Goal: Check status

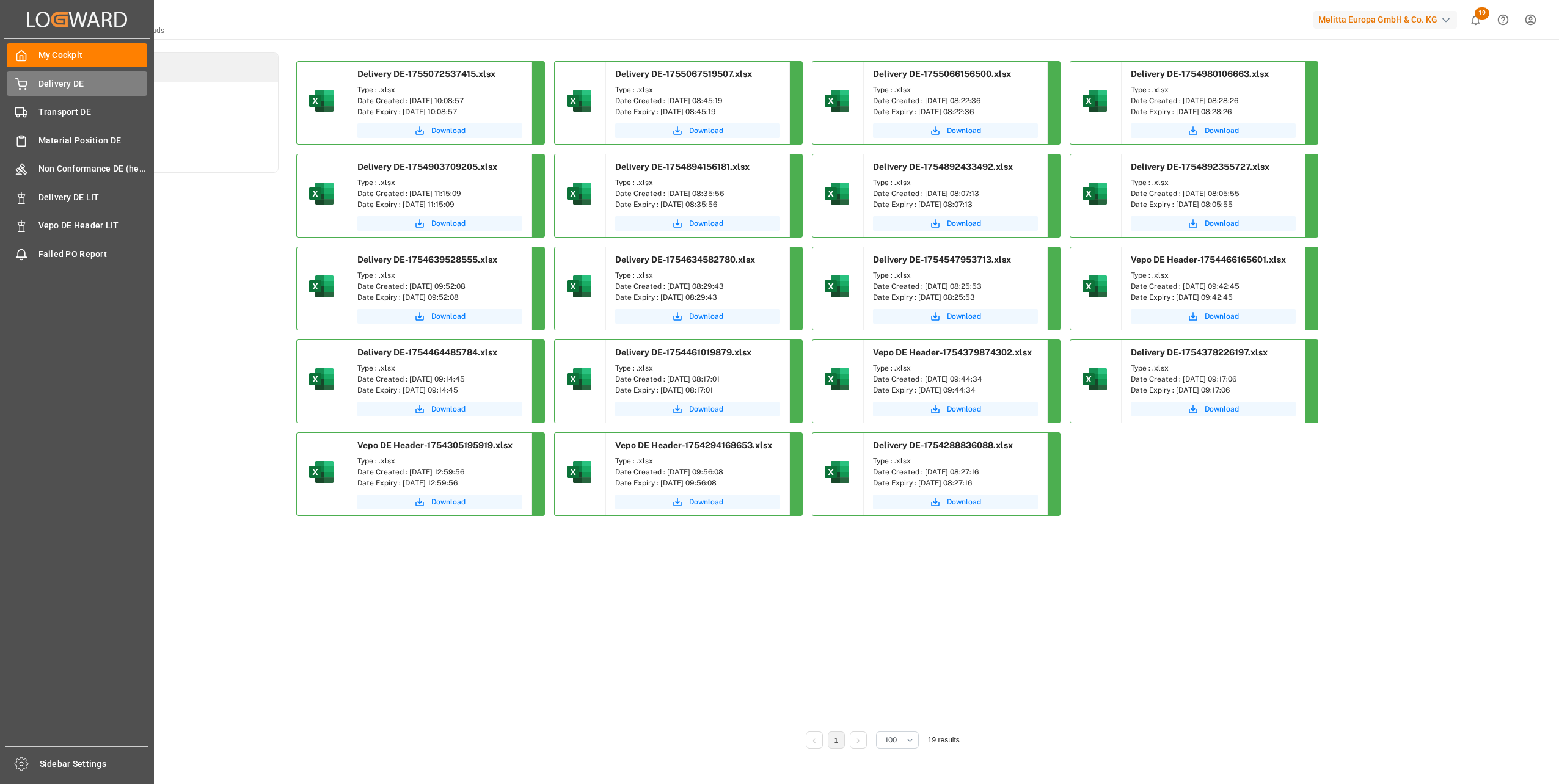
click at [39, 83] on span "Delivery DE" at bounding box center [93, 84] width 110 height 13
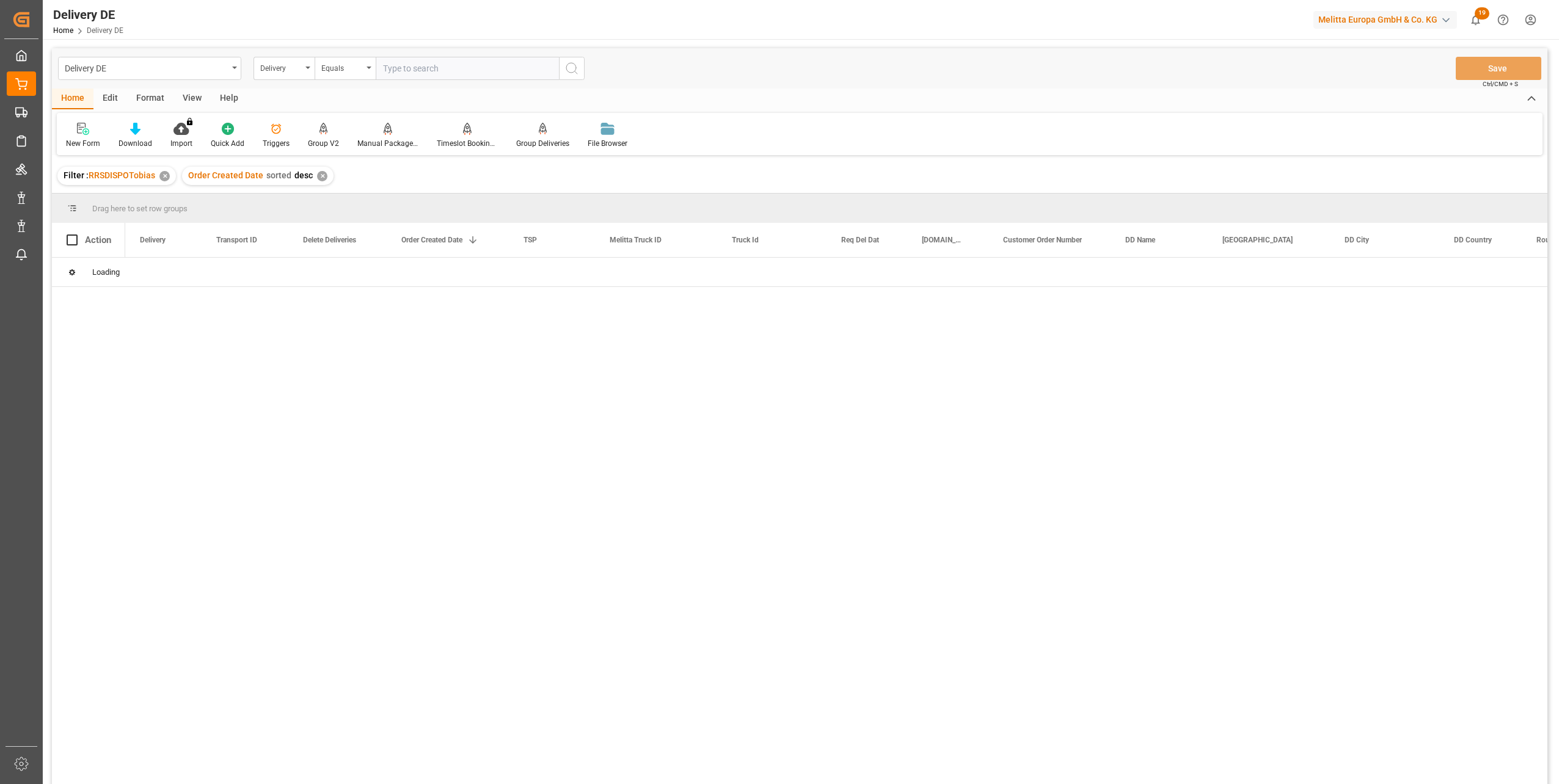
click at [414, 65] on input "text" at bounding box center [467, 69] width 183 height 23
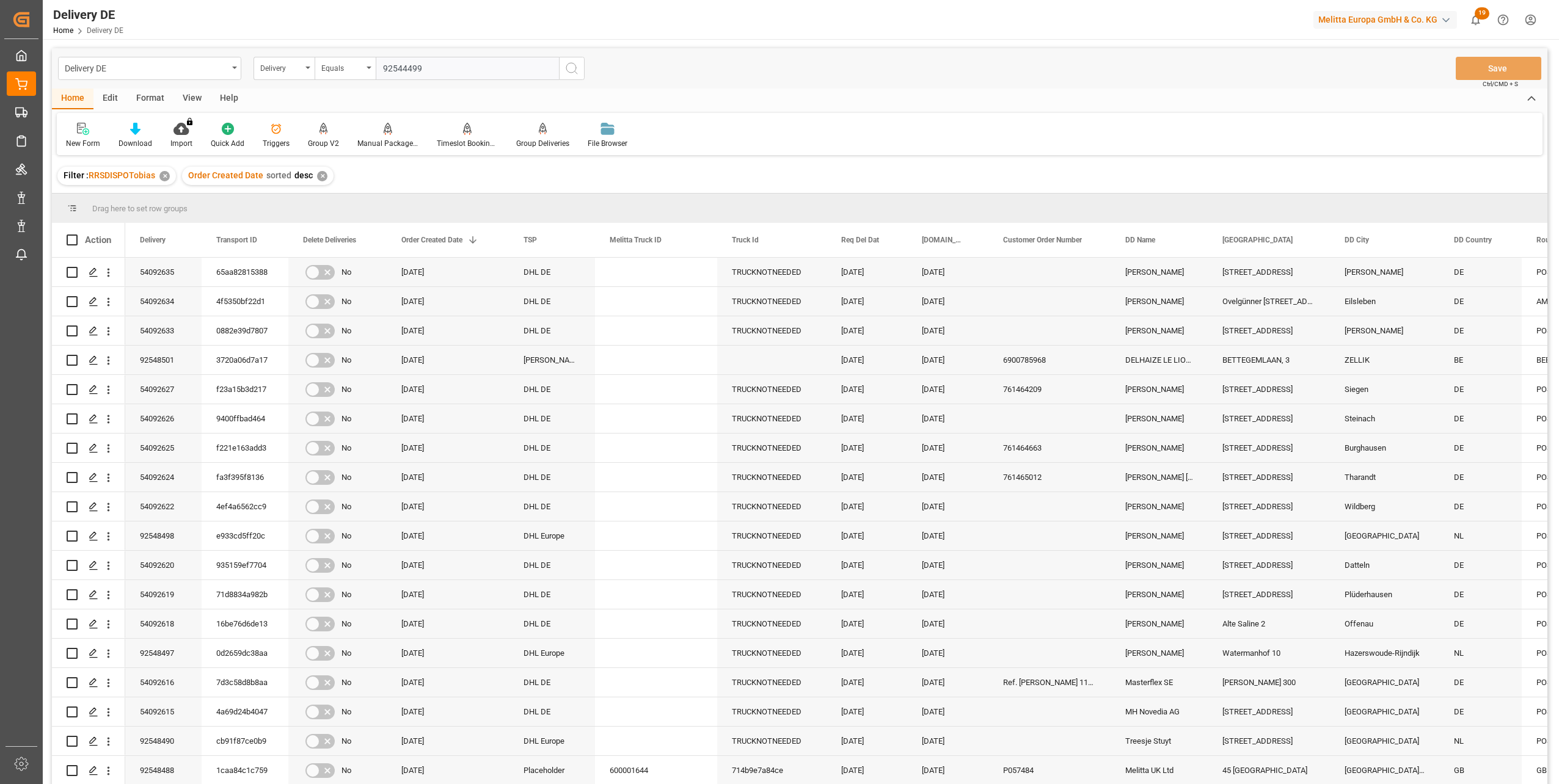
type input "92544499"
